Goal: Navigation & Orientation: Find specific page/section

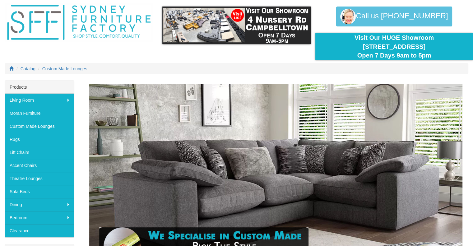
scroll to position [31, 0]
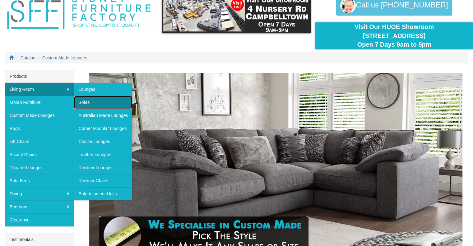
click at [82, 101] on link "Sofas" at bounding box center [103, 102] width 59 height 13
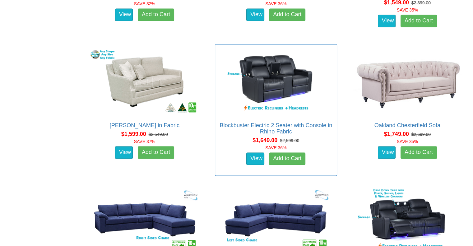
scroll to position [778, 0]
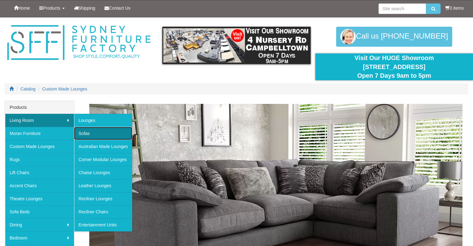
click at [82, 131] on link "Sofas" at bounding box center [103, 133] width 59 height 13
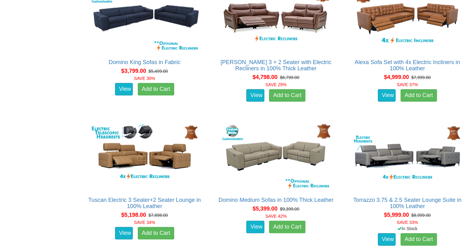
scroll to position [1805, 0]
